Goal: Task Accomplishment & Management: Manage account settings

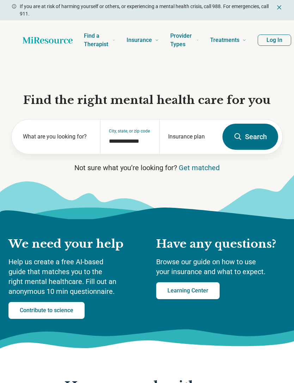
scroll to position [0, -24]
click at [277, 43] on button "Log In" at bounding box center [274, 40] width 33 height 11
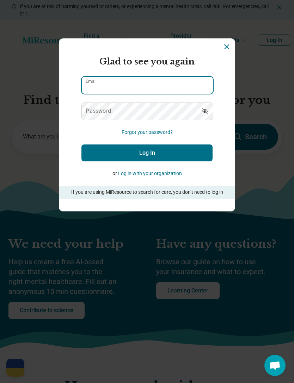
click at [192, 88] on div "Email" at bounding box center [146, 86] width 131 height 18
type input "**********"
click at [147, 155] on button "Log In" at bounding box center [146, 153] width 131 height 17
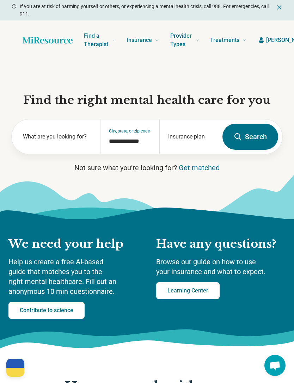
click at [283, 38] on span "[PERSON_NAME]" at bounding box center [287, 40] width 43 height 8
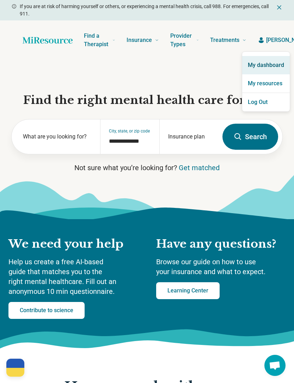
click at [280, 68] on link "My dashboard" at bounding box center [266, 65] width 48 height 18
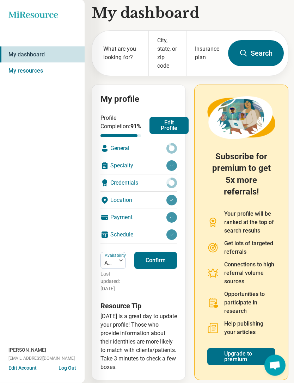
scroll to position [8, 0]
click at [160, 191] on div "Credentials" at bounding box center [138, 183] width 77 height 17
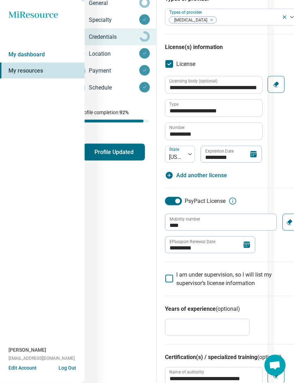
scroll to position [0, 20]
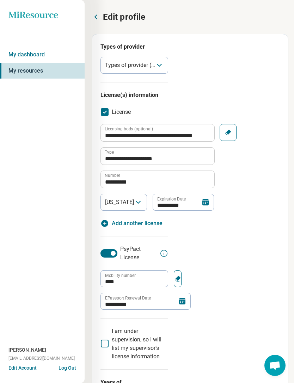
type textarea "*"
